Goal: Leave review/rating

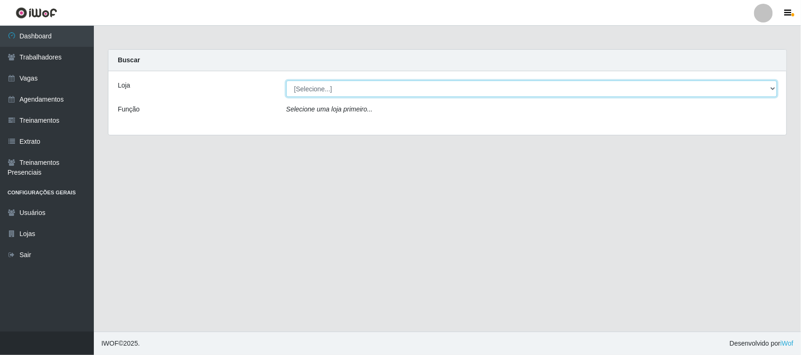
click at [381, 87] on select "[Selecione...] Nordestão - [GEOGRAPHIC_DATA]" at bounding box center [531, 89] width 491 height 16
select select "420"
click at [286, 81] on select "[Selecione...] Nordestão - [GEOGRAPHIC_DATA]" at bounding box center [531, 89] width 491 height 16
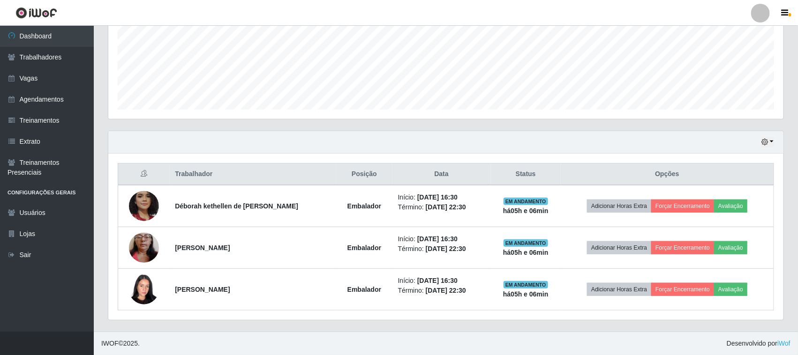
scroll to position [468771, 468290]
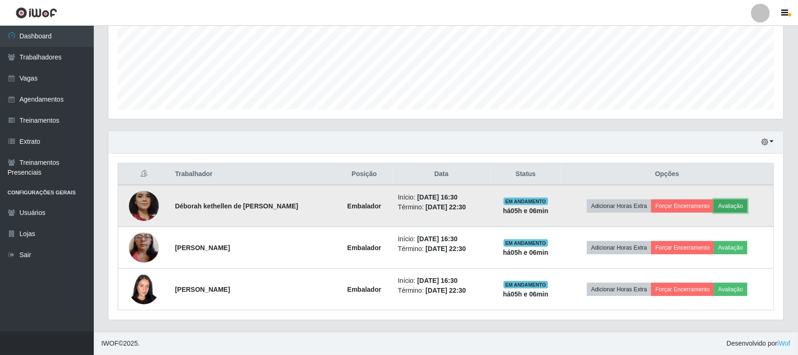
click at [743, 209] on button "Avaliação" at bounding box center [730, 206] width 33 height 13
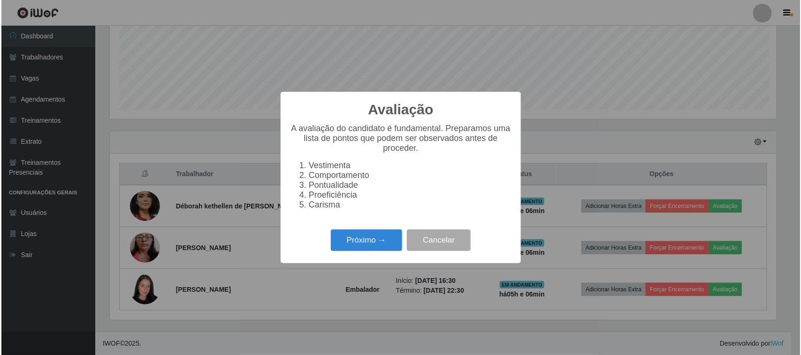
scroll to position [195, 669]
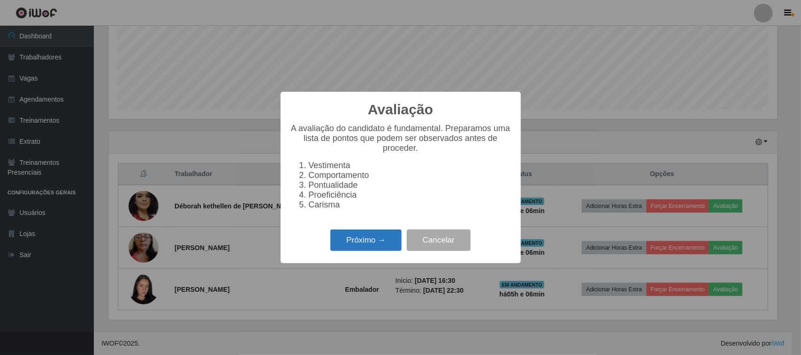
click at [363, 252] on button "Próximo →" at bounding box center [365, 241] width 71 height 22
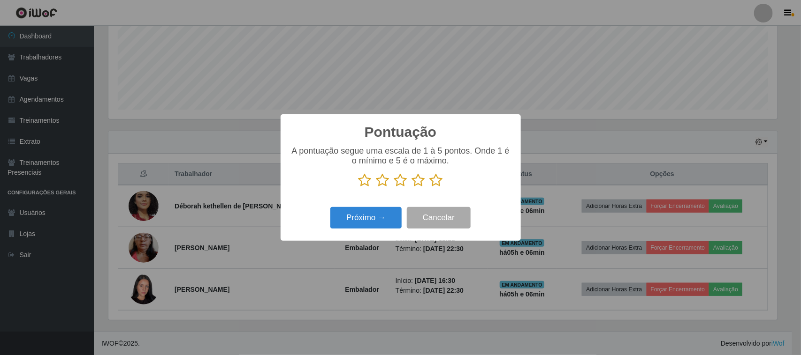
scroll to position [468771, 468296]
drag, startPoint x: 441, startPoint y: 186, endPoint x: 412, endPoint y: 194, distance: 30.5
click at [441, 186] on icon at bounding box center [436, 181] width 13 height 14
click at [430, 188] on input "radio" at bounding box center [430, 188] width 0 height 0
click at [379, 211] on button "Próximo →" at bounding box center [365, 218] width 71 height 22
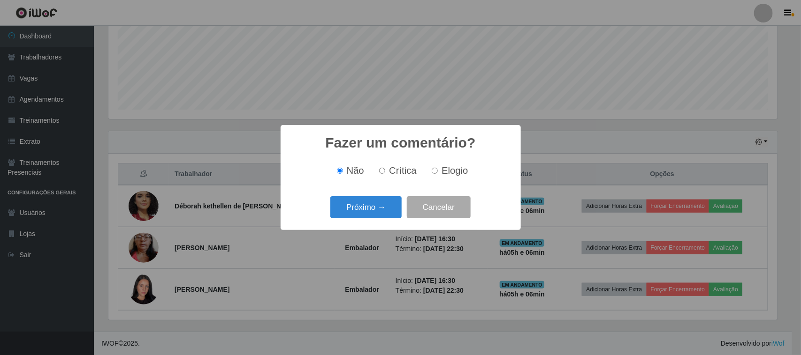
drag, startPoint x: 438, startPoint y: 173, endPoint x: 408, endPoint y: 191, distance: 35.4
click at [439, 174] on label "Elogio" at bounding box center [448, 171] width 40 height 11
click at [438, 174] on input "Elogio" at bounding box center [434, 171] width 6 height 6
radio input "true"
click at [393, 201] on button "Próximo →" at bounding box center [365, 207] width 71 height 22
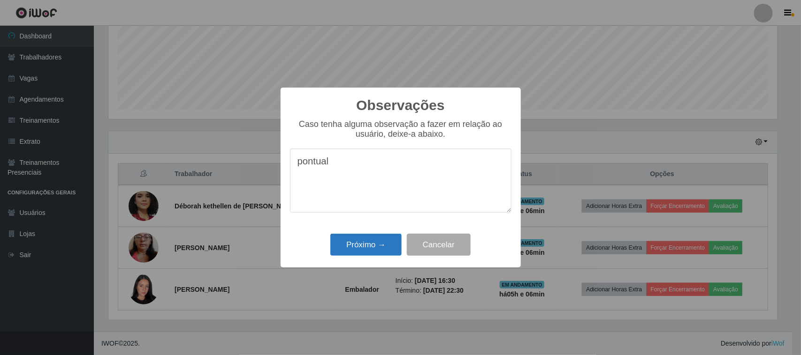
type textarea "pontual"
click at [347, 249] on button "Próximo →" at bounding box center [365, 245] width 71 height 22
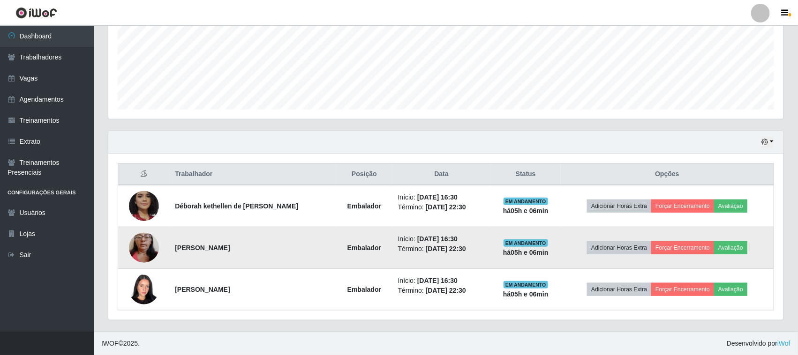
scroll to position [195, 675]
click at [732, 246] on button "Avaliação" at bounding box center [730, 248] width 33 height 13
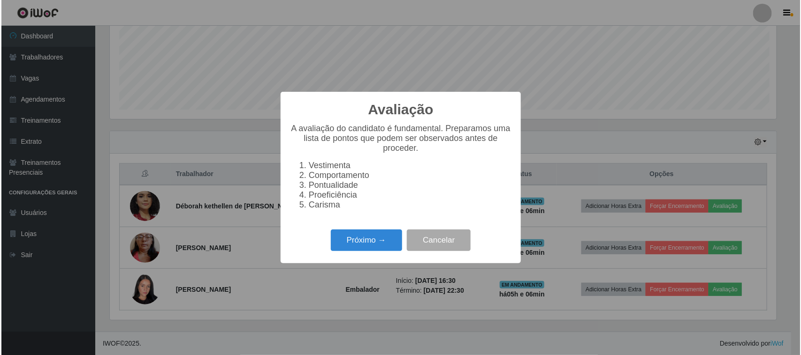
scroll to position [195, 669]
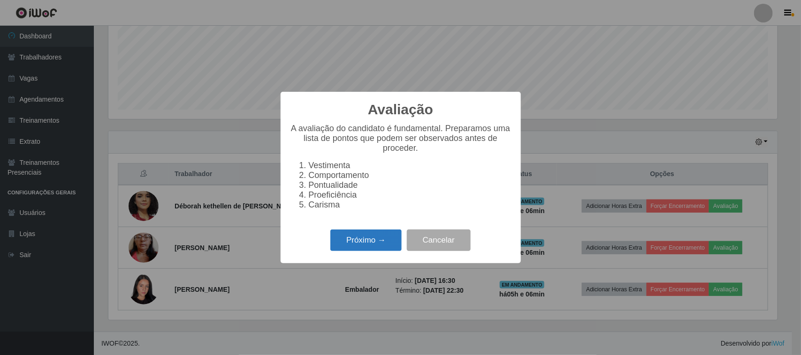
click at [378, 241] on button "Próximo →" at bounding box center [365, 241] width 71 height 22
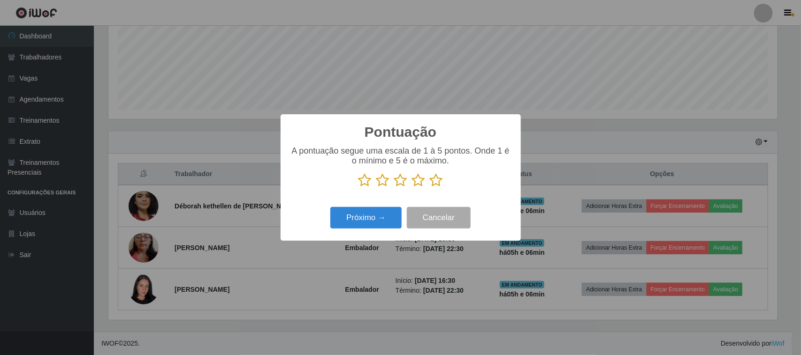
scroll to position [468771, 468296]
click at [431, 190] on div "A pontuação segue uma escala de 1 à 5 pontos. Onde 1 é o mínimo e 5 é o máximo." at bounding box center [400, 170] width 221 height 49
drag, startPoint x: 439, startPoint y: 177, endPoint x: 435, endPoint y: 181, distance: 6.0
click at [439, 178] on icon at bounding box center [436, 181] width 13 height 14
click at [430, 188] on input "radio" at bounding box center [430, 188] width 0 height 0
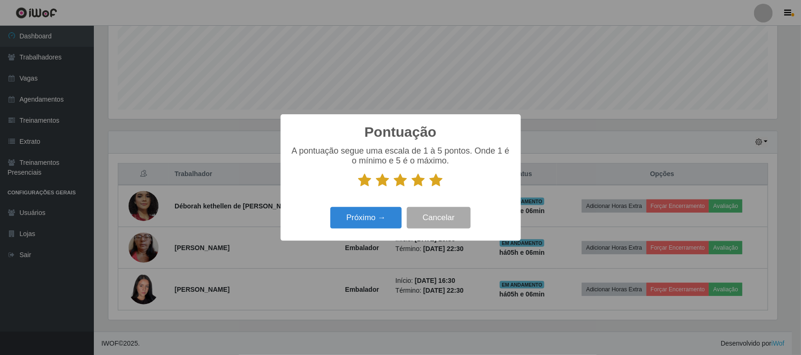
click at [435, 182] on icon at bounding box center [436, 181] width 13 height 14
click at [430, 188] on input "radio" at bounding box center [430, 188] width 0 height 0
click at [378, 217] on button "Próximo →" at bounding box center [365, 218] width 71 height 22
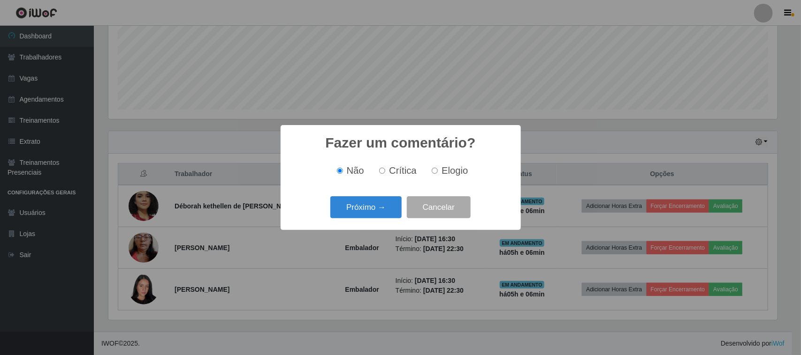
drag, startPoint x: 438, startPoint y: 174, endPoint x: 421, endPoint y: 183, distance: 19.9
click at [439, 174] on label "Elogio" at bounding box center [448, 171] width 40 height 11
click at [438, 174] on input "Elogio" at bounding box center [434, 171] width 6 height 6
radio input "true"
click at [374, 213] on button "Próximo →" at bounding box center [365, 207] width 71 height 22
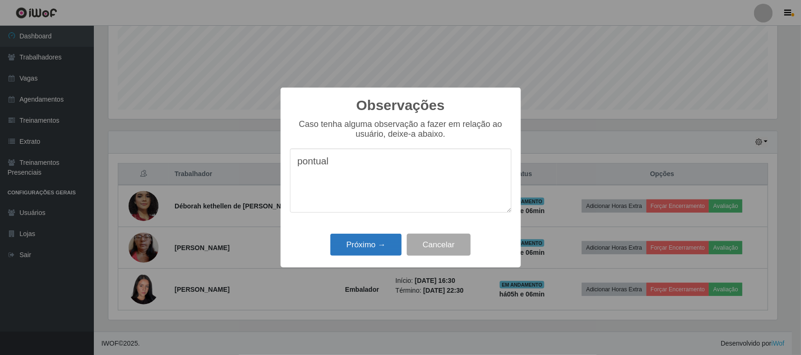
type textarea "pontual"
click at [370, 239] on button "Próximo →" at bounding box center [365, 245] width 71 height 22
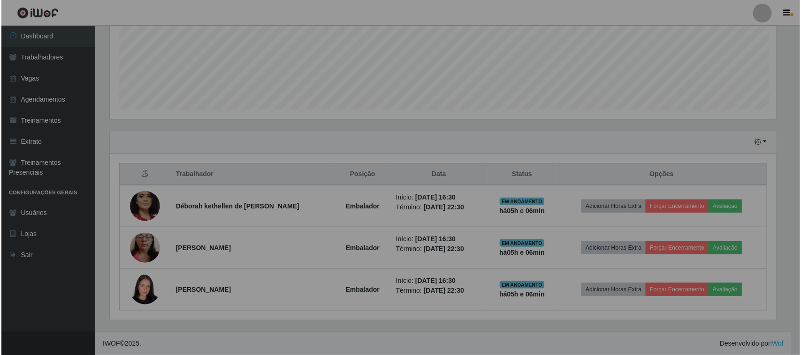
scroll to position [195, 675]
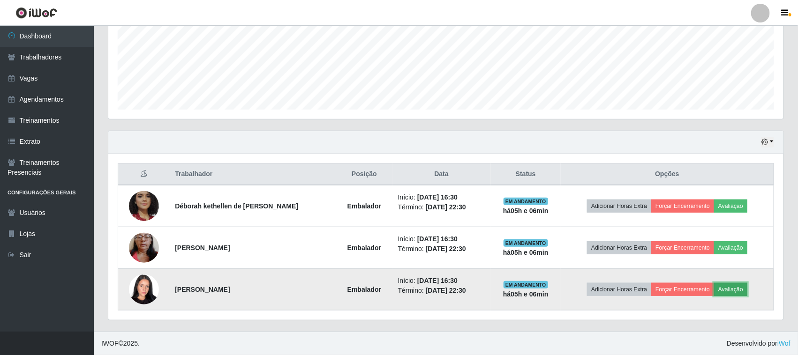
click at [733, 289] on button "Avaliação" at bounding box center [730, 289] width 33 height 13
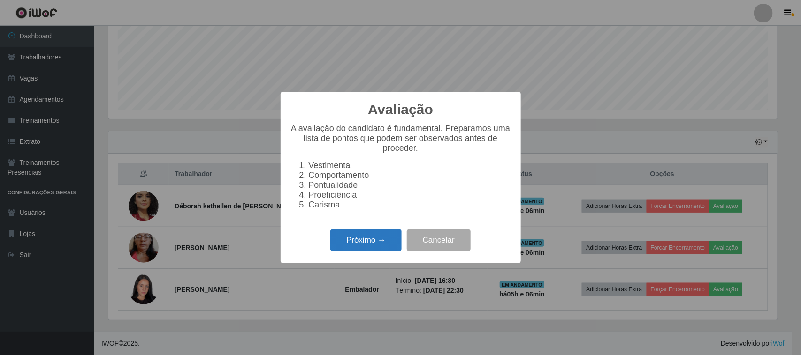
click at [376, 247] on button "Próximo →" at bounding box center [365, 241] width 71 height 22
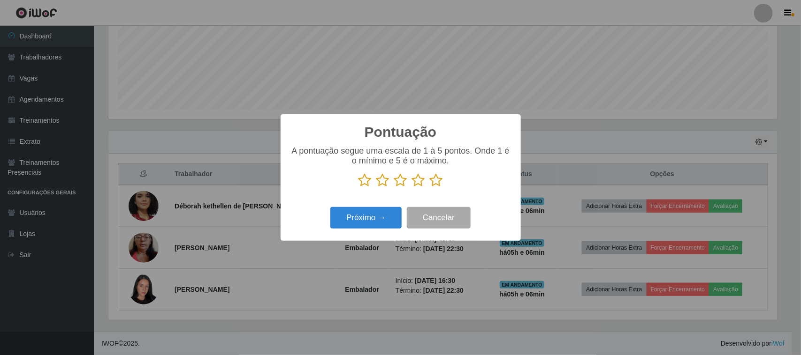
click at [436, 183] on icon at bounding box center [436, 181] width 13 height 14
click at [430, 188] on input "radio" at bounding box center [430, 188] width 0 height 0
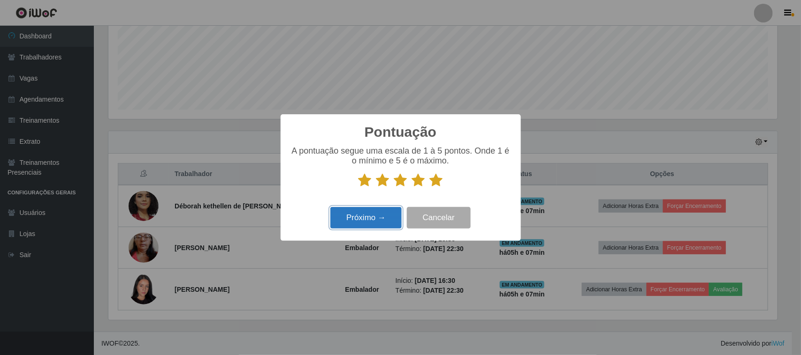
click at [375, 212] on button "Próximo →" at bounding box center [365, 218] width 71 height 22
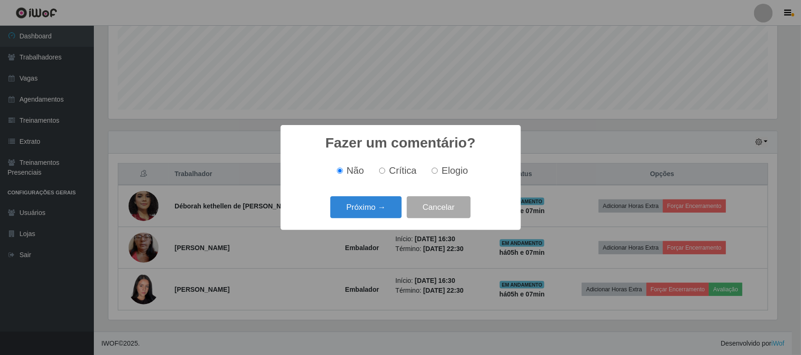
click at [441, 175] on span "Elogio" at bounding box center [454, 171] width 26 height 10
click at [438, 174] on input "Elogio" at bounding box center [434, 171] width 6 height 6
radio input "true"
click at [370, 207] on button "Próximo →" at bounding box center [365, 207] width 71 height 22
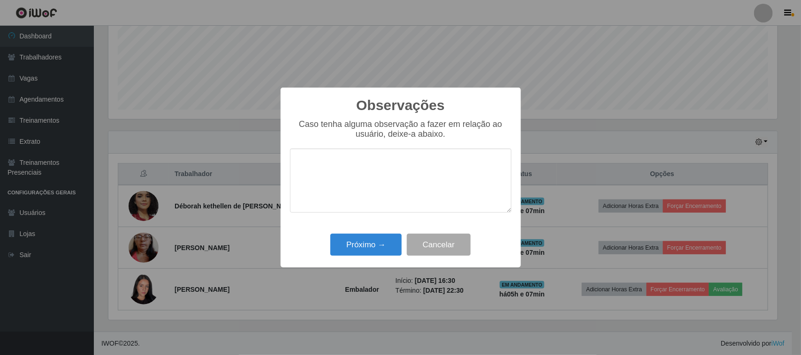
click at [421, 174] on textarea at bounding box center [400, 181] width 221 height 64
type textarea "pontual"
click at [365, 240] on button "Próximo →" at bounding box center [365, 245] width 71 height 22
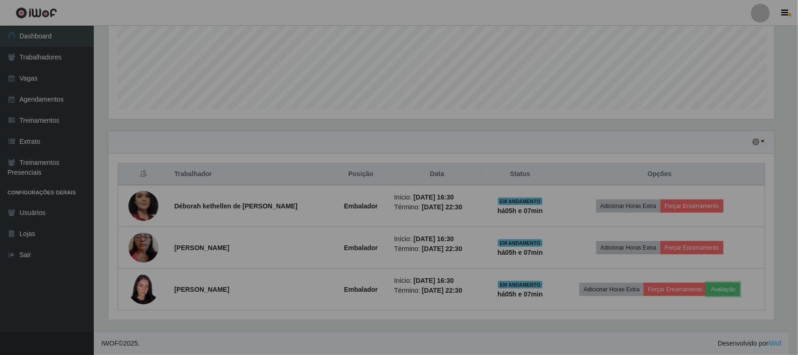
scroll to position [195, 675]
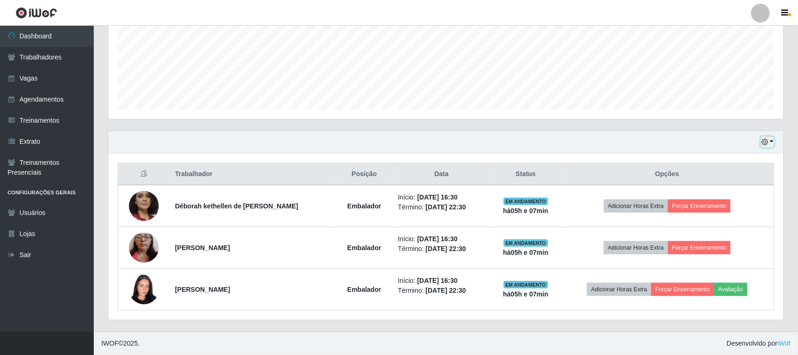
click at [770, 139] on button "button" at bounding box center [767, 142] width 13 height 11
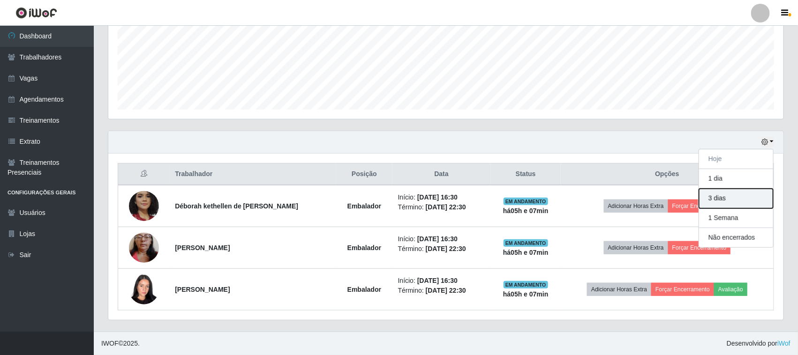
click at [744, 197] on button "3 dias" at bounding box center [736, 199] width 74 height 20
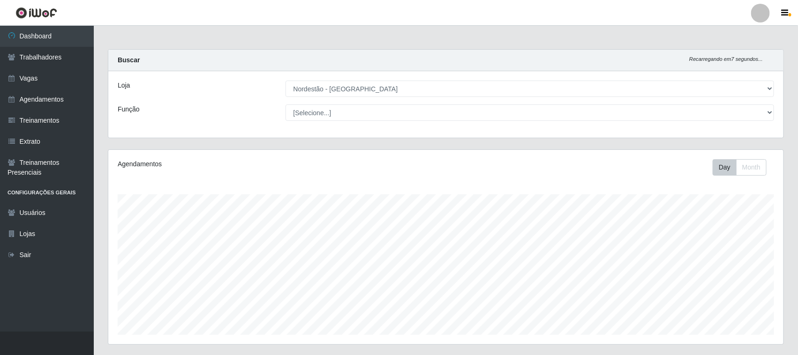
scroll to position [234, 0]
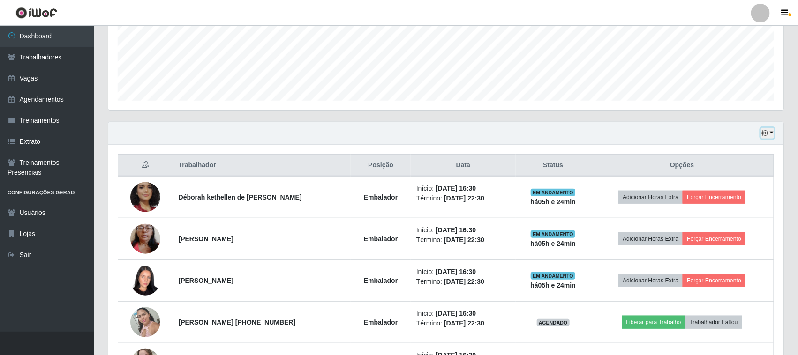
click at [771, 134] on button "button" at bounding box center [767, 133] width 13 height 11
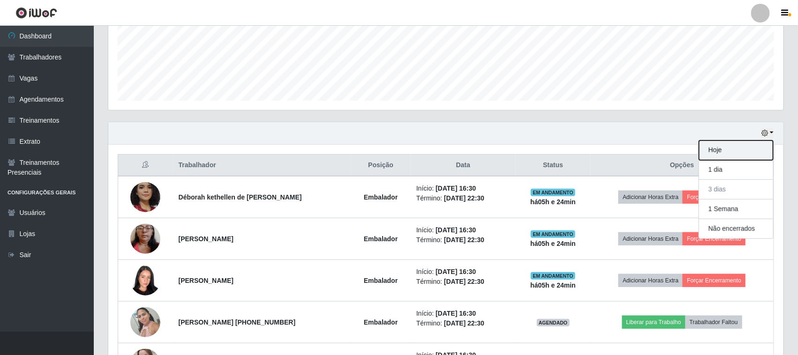
click at [740, 155] on button "Hoje" at bounding box center [736, 151] width 74 height 20
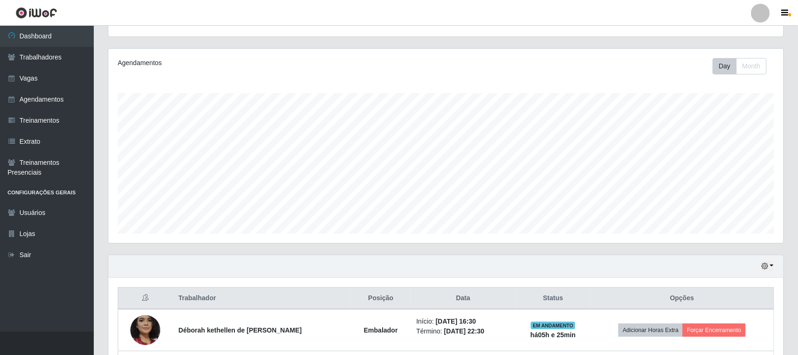
scroll to position [227, 0]
